Goal: Use online tool/utility: Utilize a website feature to perform a specific function

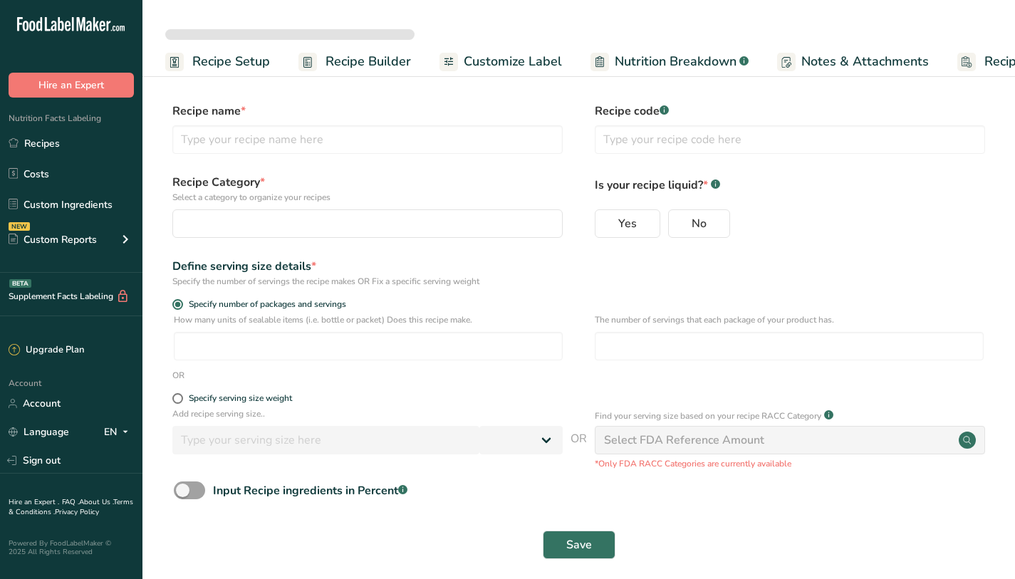
select select
type input "Chocolate Chizzle 30 G"
radio input "true"
type input "1.93"
type input "1"
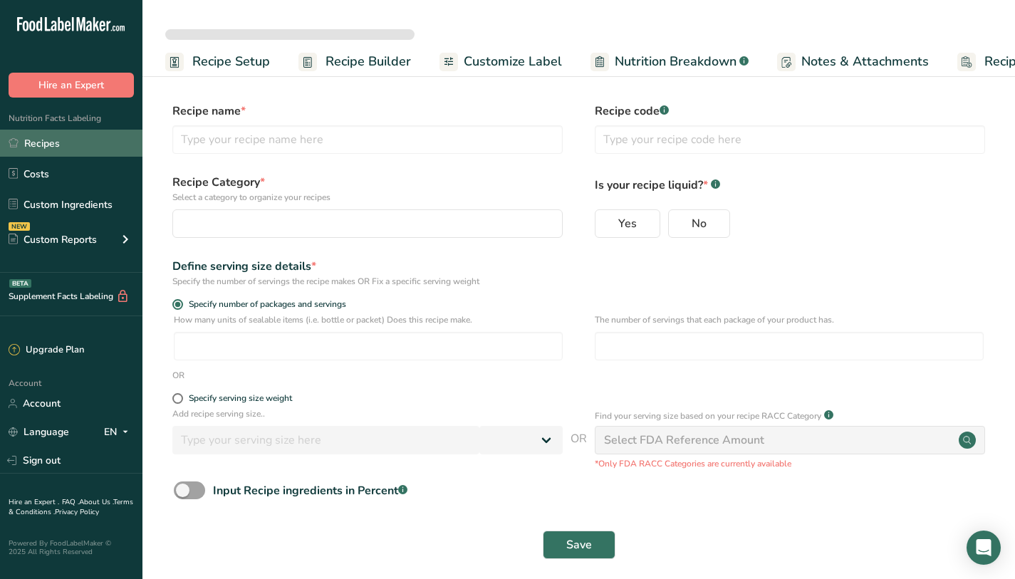
select select "0"
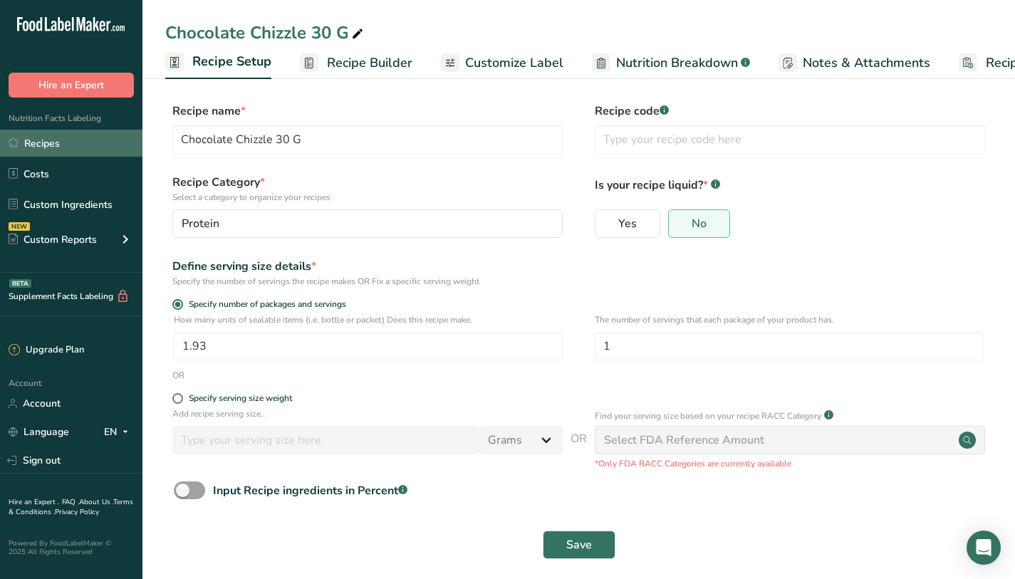
click at [78, 143] on link "Recipes" at bounding box center [71, 143] width 142 height 27
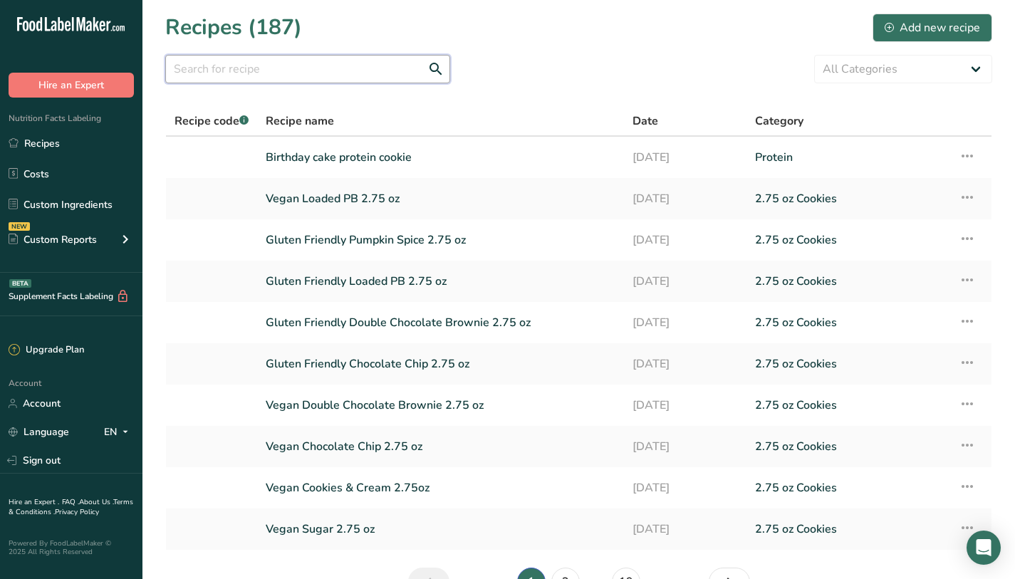
click at [261, 61] on input "text" at bounding box center [307, 69] width 285 height 28
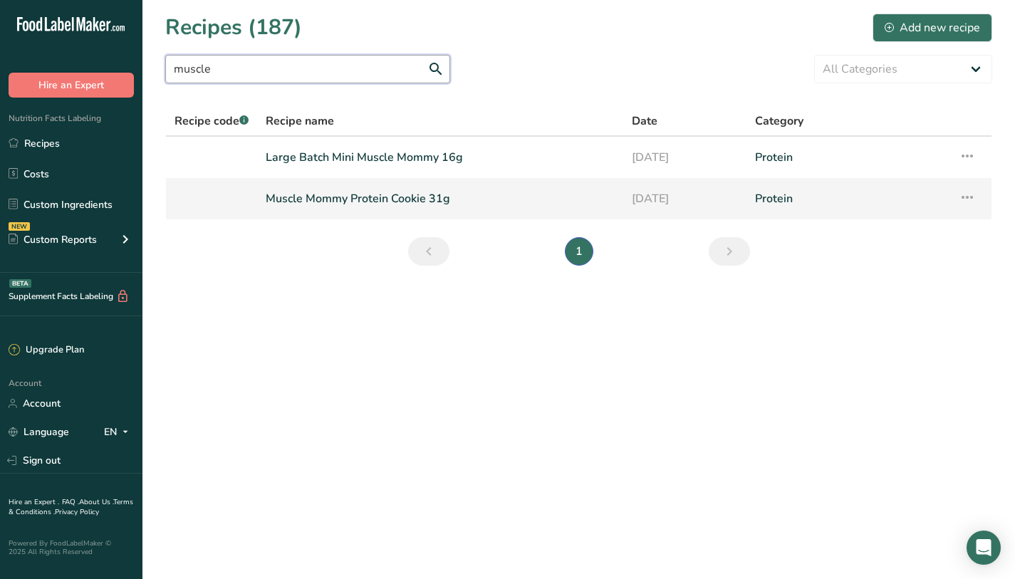
type input "muscle"
click at [513, 194] on link "Muscle Mommy Protein Cookie 31g" at bounding box center [440, 199] width 349 height 30
